Goal: Find specific page/section: Find specific page/section

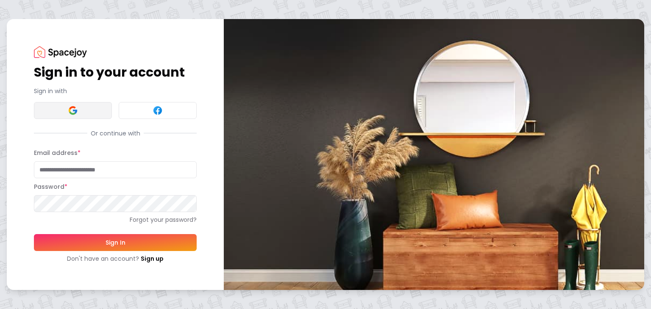
click at [76, 116] on button at bounding box center [73, 110] width 78 height 17
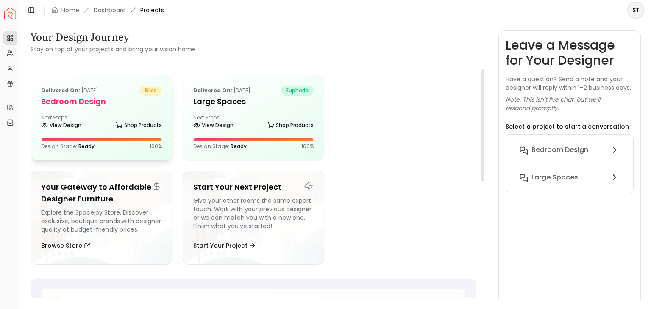
click at [140, 98] on h5 "Bedroom Design" at bounding box center [101, 102] width 121 height 12
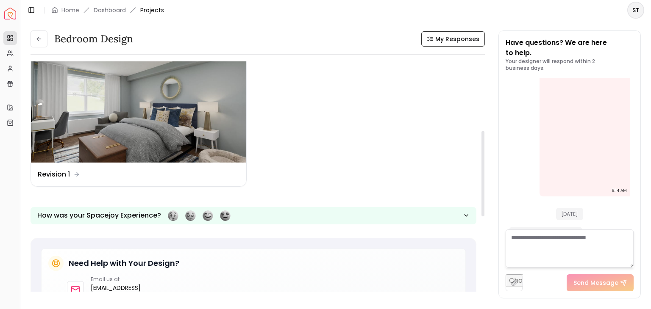
scroll to position [186, 0]
click at [230, 178] on div "Design Name Revision 1" at bounding box center [139, 175] width 202 height 10
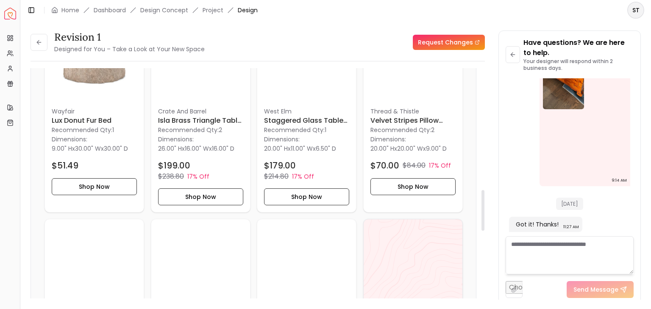
scroll to position [685, 0]
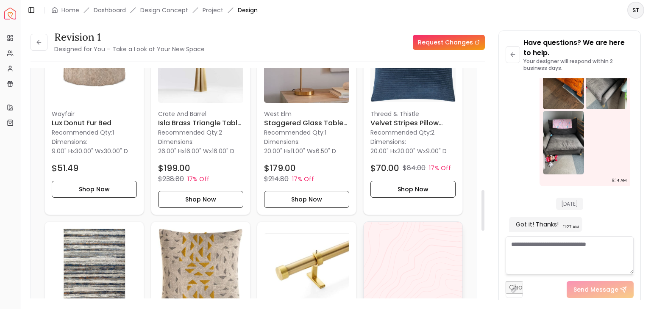
click at [205, 9] on link "Project" at bounding box center [212, 10] width 21 height 8
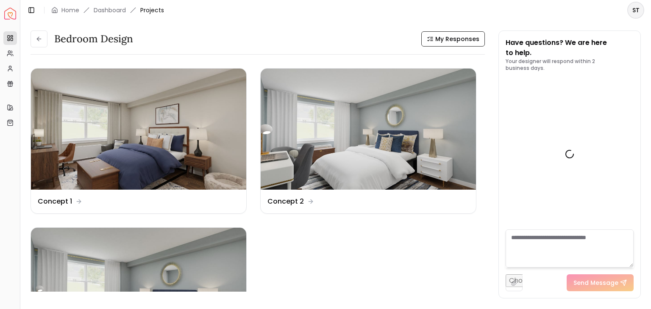
scroll to position [100, 0]
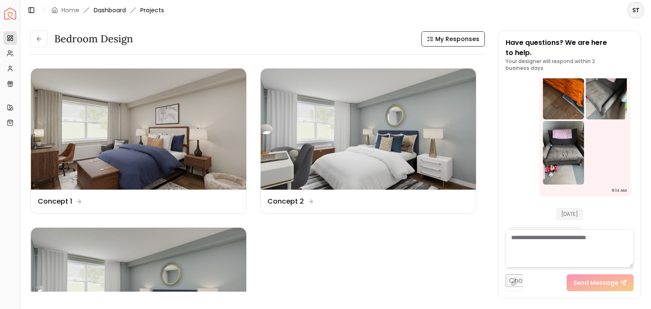
click at [102, 7] on link "Dashboard" at bounding box center [110, 10] width 32 height 8
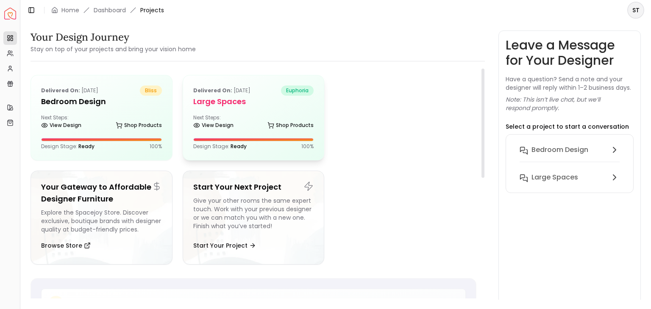
click at [272, 141] on div "Design Stage: Ready 100 %" at bounding box center [253, 144] width 121 height 12
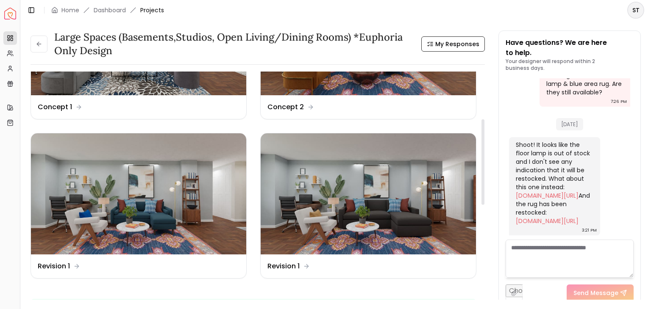
scroll to position [130, 0]
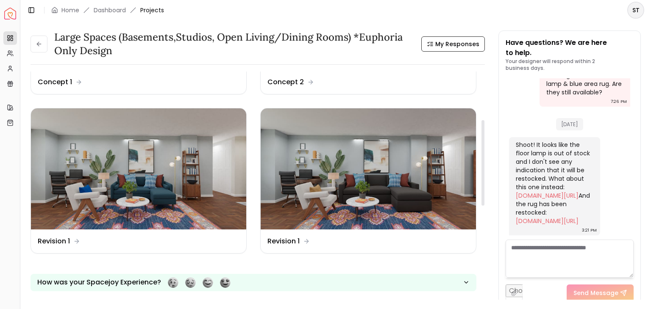
click at [272, 141] on img at bounding box center [367, 168] width 215 height 121
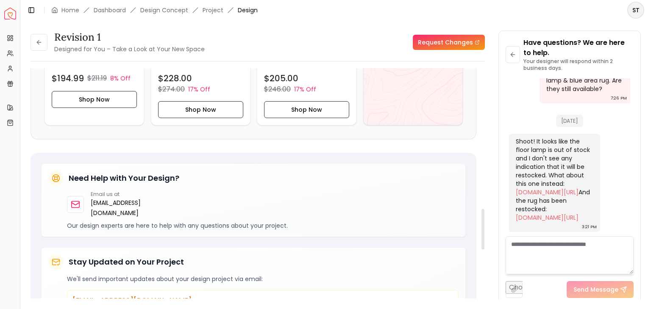
scroll to position [752, 0]
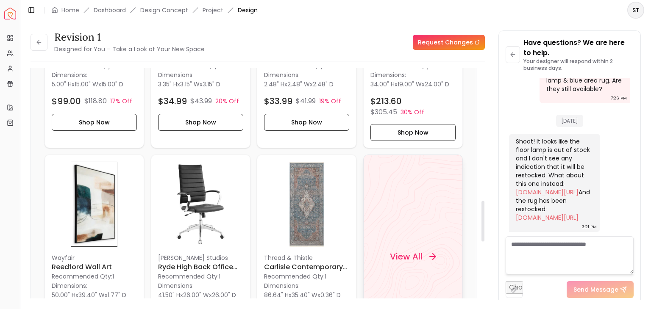
click at [402, 226] on div "View All" at bounding box center [413, 257] width 100 height 205
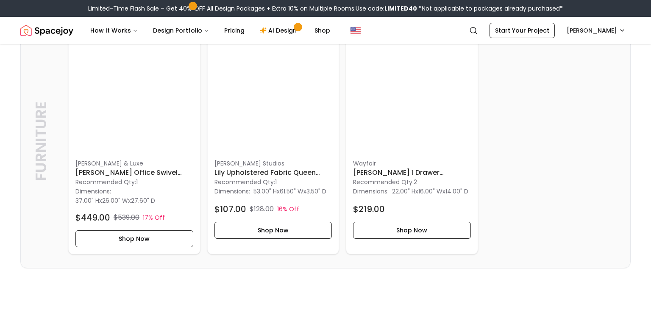
scroll to position [1490, 0]
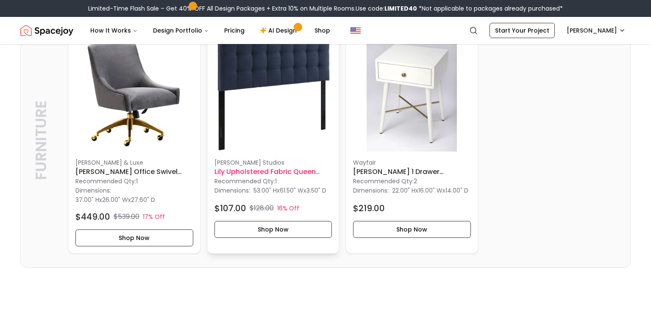
click at [271, 141] on img at bounding box center [273, 93] width 118 height 118
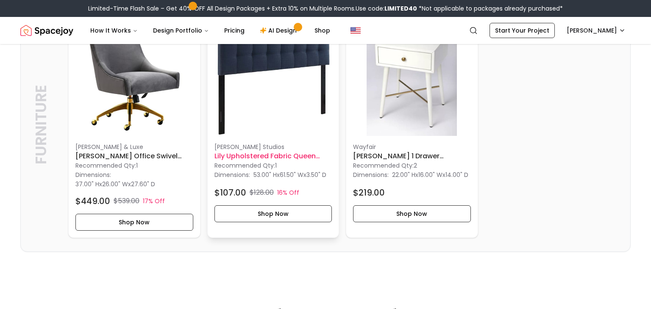
scroll to position [1504, 0]
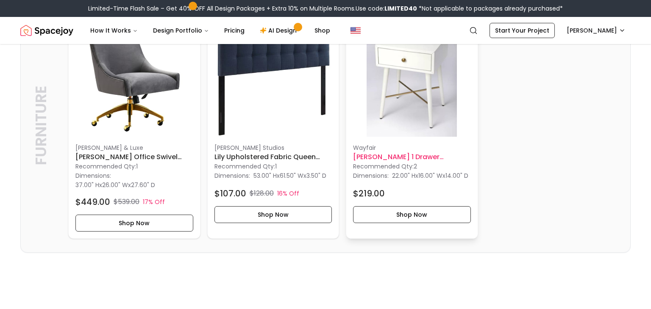
click at [398, 125] on img at bounding box center [412, 78] width 118 height 118
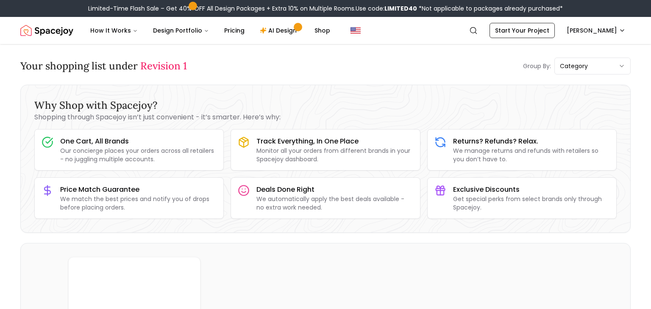
scroll to position [0, 0]
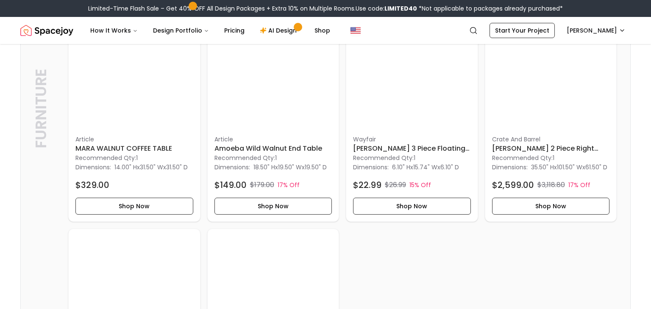
scroll to position [1199, 0]
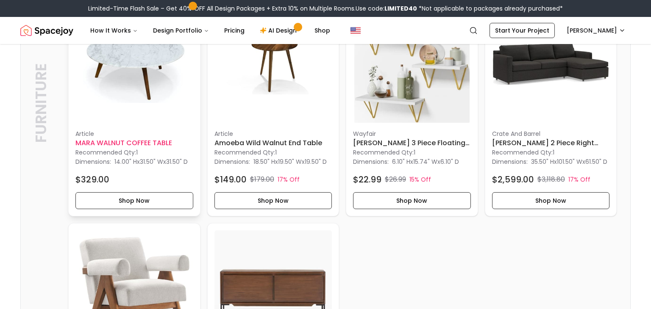
click at [116, 45] on img at bounding box center [134, 64] width 118 height 118
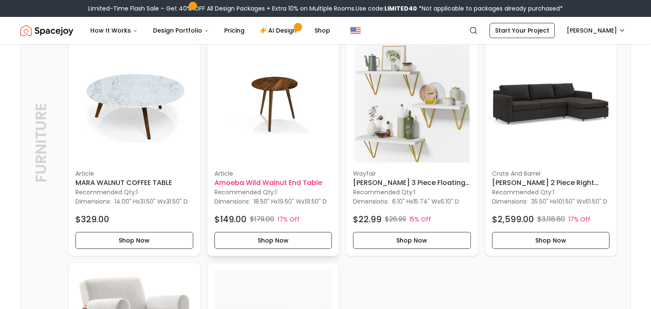
scroll to position [1159, 0]
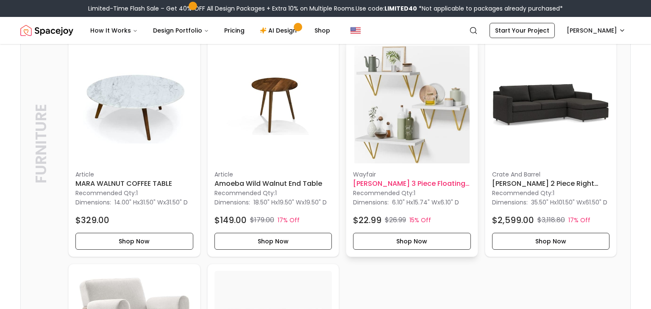
click at [398, 141] on img at bounding box center [412, 105] width 118 height 118
click at [255, 101] on img at bounding box center [273, 105] width 118 height 118
click at [268, 184] on h6 "Amoeba Wild Walnut End Table" at bounding box center [273, 184] width 118 height 10
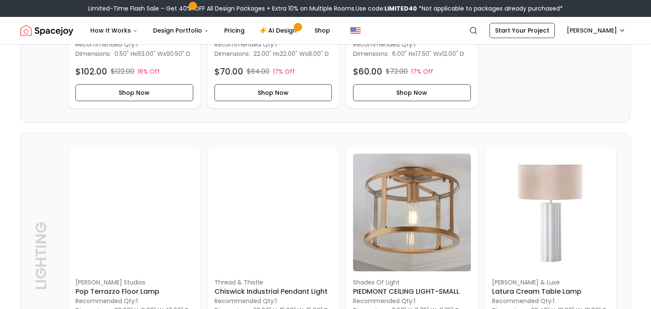
scroll to position [1972, 0]
